Goal: Task Accomplishment & Management: Manage account settings

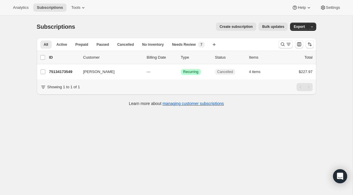
click at [287, 49] on div at bounding box center [296, 44] width 40 height 12
click at [286, 45] on icon "Search and filter results" at bounding box center [288, 44] width 6 height 6
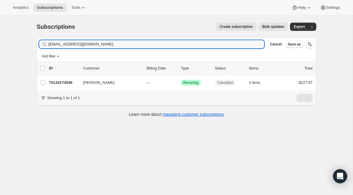
click at [104, 48] on div "Filter subscribers [EMAIL_ADDRESS][DOMAIN_NAME] Clear Cancel Save as" at bounding box center [176, 44] width 279 height 13
drag, startPoint x: 104, startPoint y: 47, endPoint x: 35, endPoint y: 31, distance: 70.7
click at [35, 31] on div "Subscriptions. This page is ready Subscriptions Create subscription Bulk update…" at bounding box center [176, 70] width 293 height 108
drag, startPoint x: 105, startPoint y: 46, endPoint x: 4, endPoint y: 36, distance: 101.3
click at [4, 36] on div "Subscriptions. This page is ready Subscriptions Create subscription Bulk update…" at bounding box center [176, 113] width 352 height 195
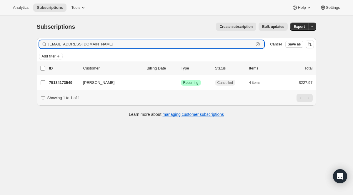
paste input "[EMAIL_ADDRESS]"
type input "[EMAIL_ADDRESS][DOMAIN_NAME]"
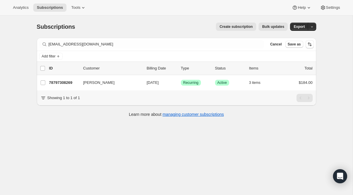
click at [188, 82] on span "Recurring" at bounding box center [190, 83] width 15 height 5
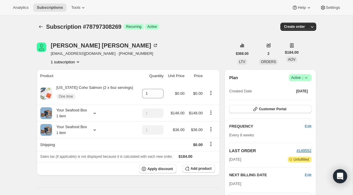
click at [297, 80] on span "Active |" at bounding box center [300, 78] width 18 height 6
click at [294, 98] on span "Cancel subscription" at bounding box center [297, 99] width 33 height 4
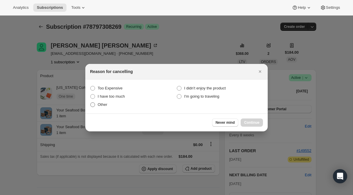
click at [101, 108] on label "Other" at bounding box center [133, 105] width 86 height 8
click at [90, 103] on input "Other" at bounding box center [90, 103] width 0 height 0
radio input "true"
click at [246, 122] on span "Continue" at bounding box center [251, 122] width 15 height 5
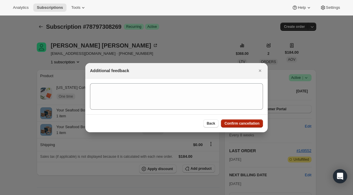
click at [246, 122] on span "Confirm cancellation" at bounding box center [241, 123] width 35 height 5
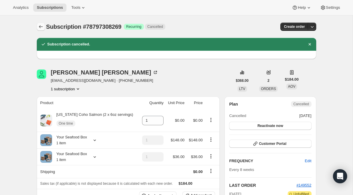
click at [42, 27] on icon "Subscriptions" at bounding box center [41, 27] width 6 height 6
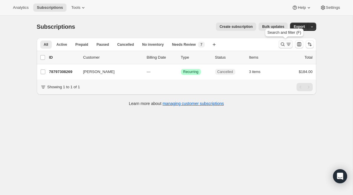
click at [284, 45] on icon "Search and filter results" at bounding box center [282, 44] width 6 height 6
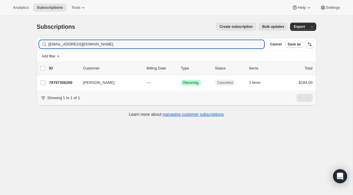
drag, startPoint x: 156, startPoint y: 46, endPoint x: 33, endPoint y: 16, distance: 126.1
click at [33, 16] on div "Subscriptions. This page is ready Subscriptions Create subscription Bulk update…" at bounding box center [176, 70] width 293 height 108
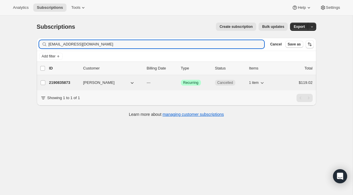
type input "[EMAIL_ADDRESS][DOMAIN_NAME]"
click at [191, 83] on span "Recurring" at bounding box center [190, 83] width 15 height 5
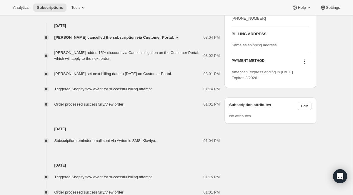
scroll to position [262, 0]
